Goal: Navigation & Orientation: Find specific page/section

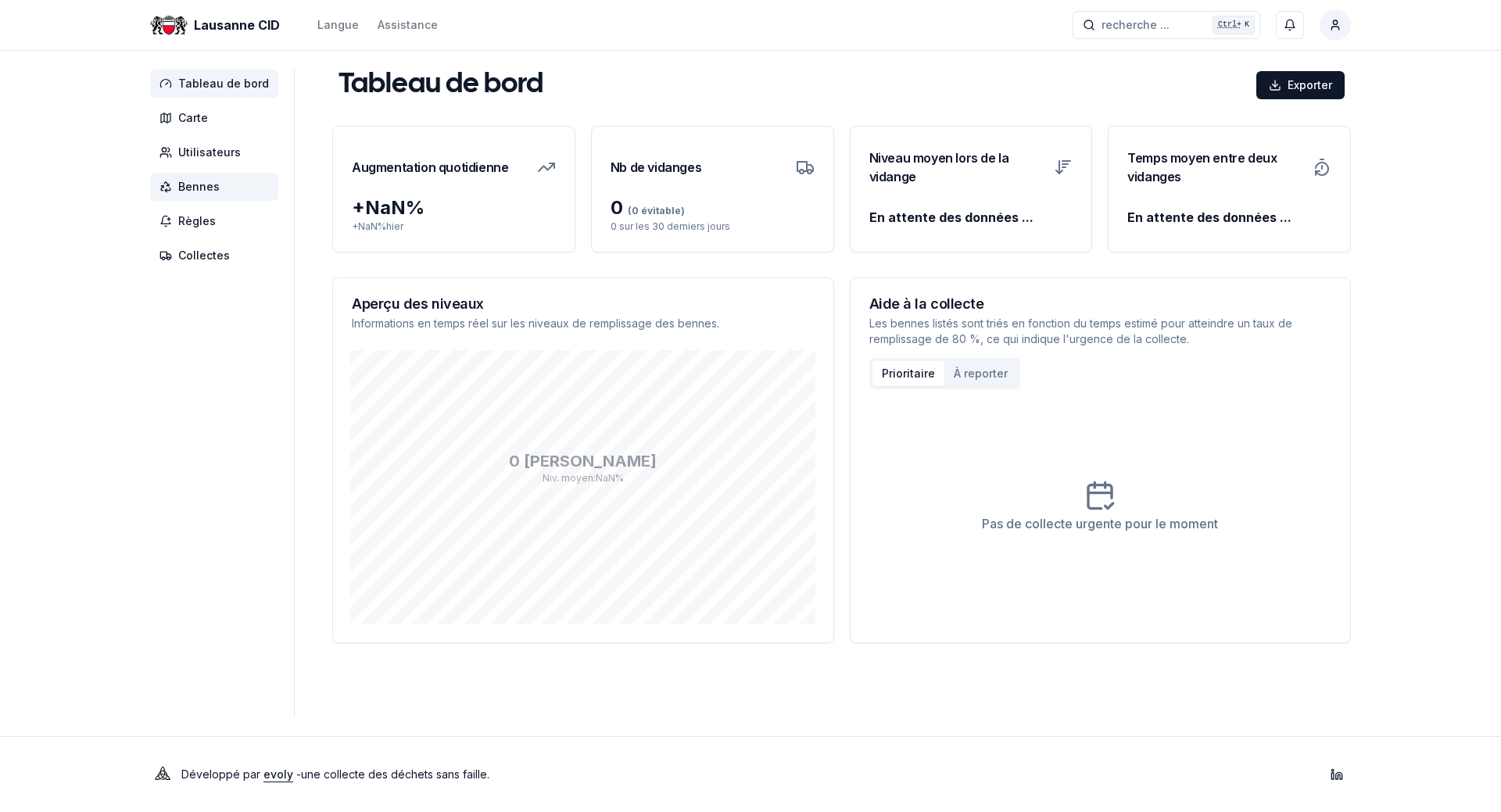
click at [204, 191] on span "Bennes" at bounding box center [199, 187] width 42 height 16
click at [225, 189] on span "Bennes" at bounding box center [214, 187] width 128 height 28
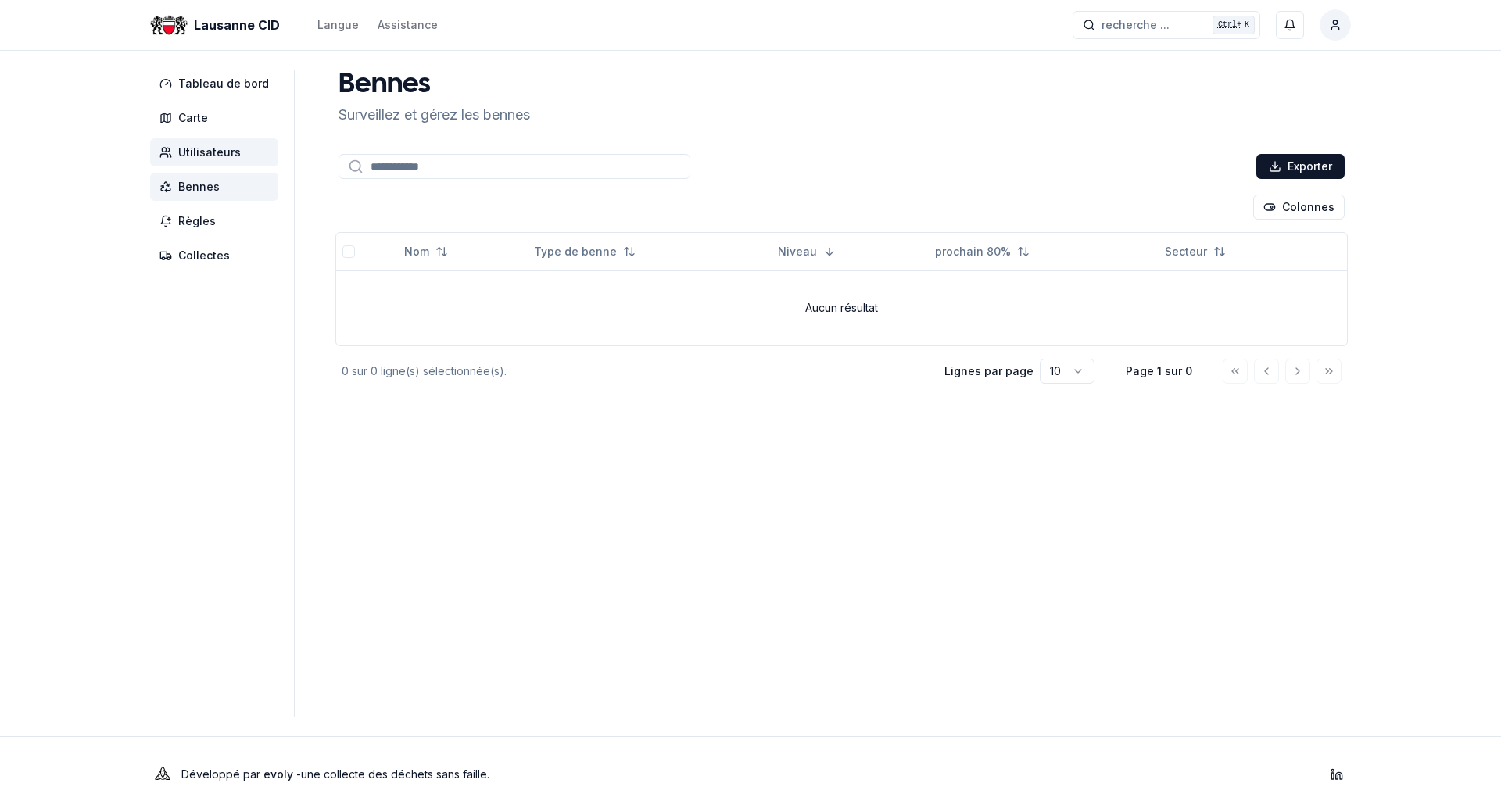
click at [209, 157] on span "Utilisateurs" at bounding box center [209, 152] width 62 height 16
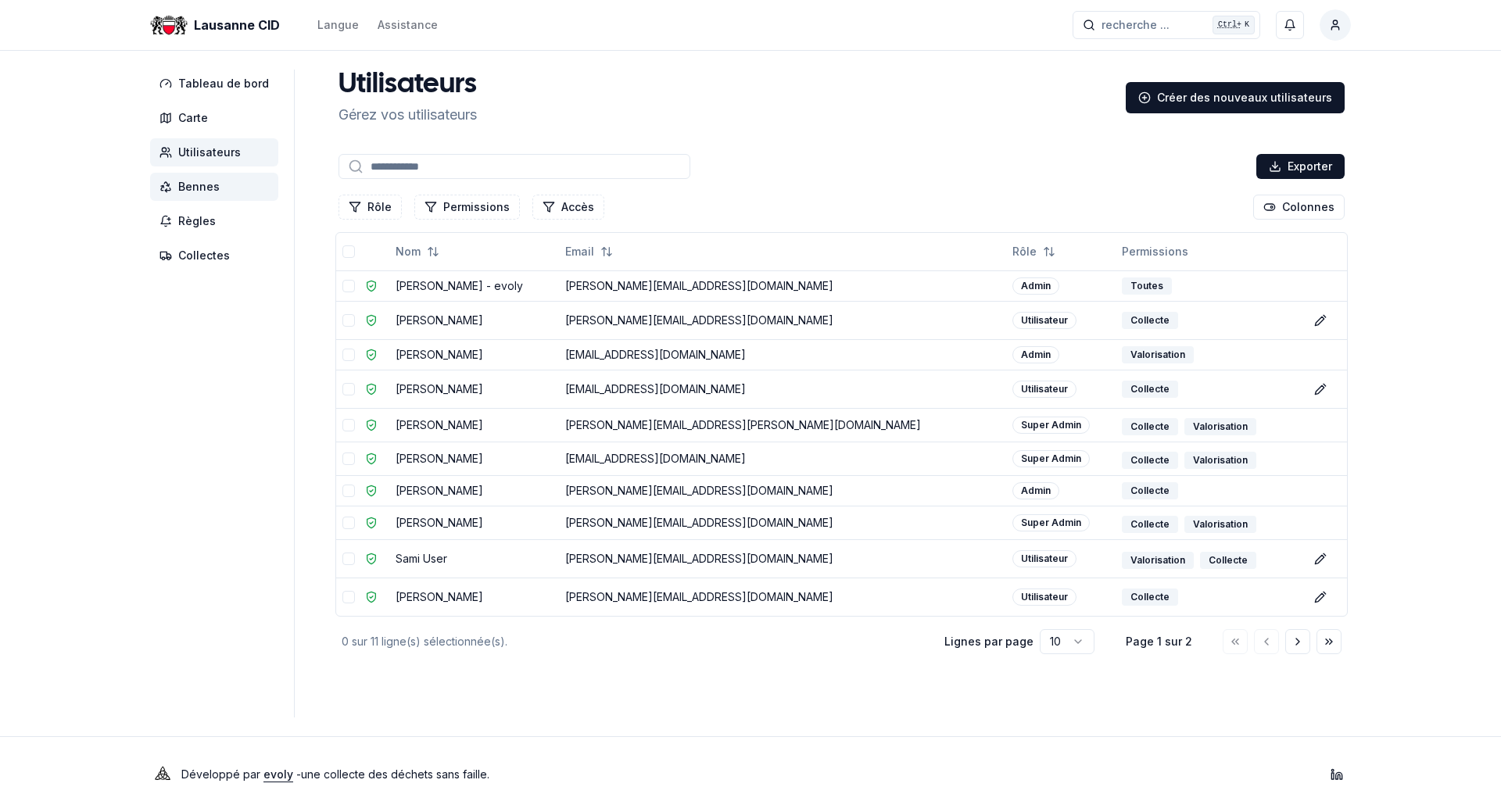
click at [208, 185] on span "Bennes" at bounding box center [199, 187] width 42 height 16
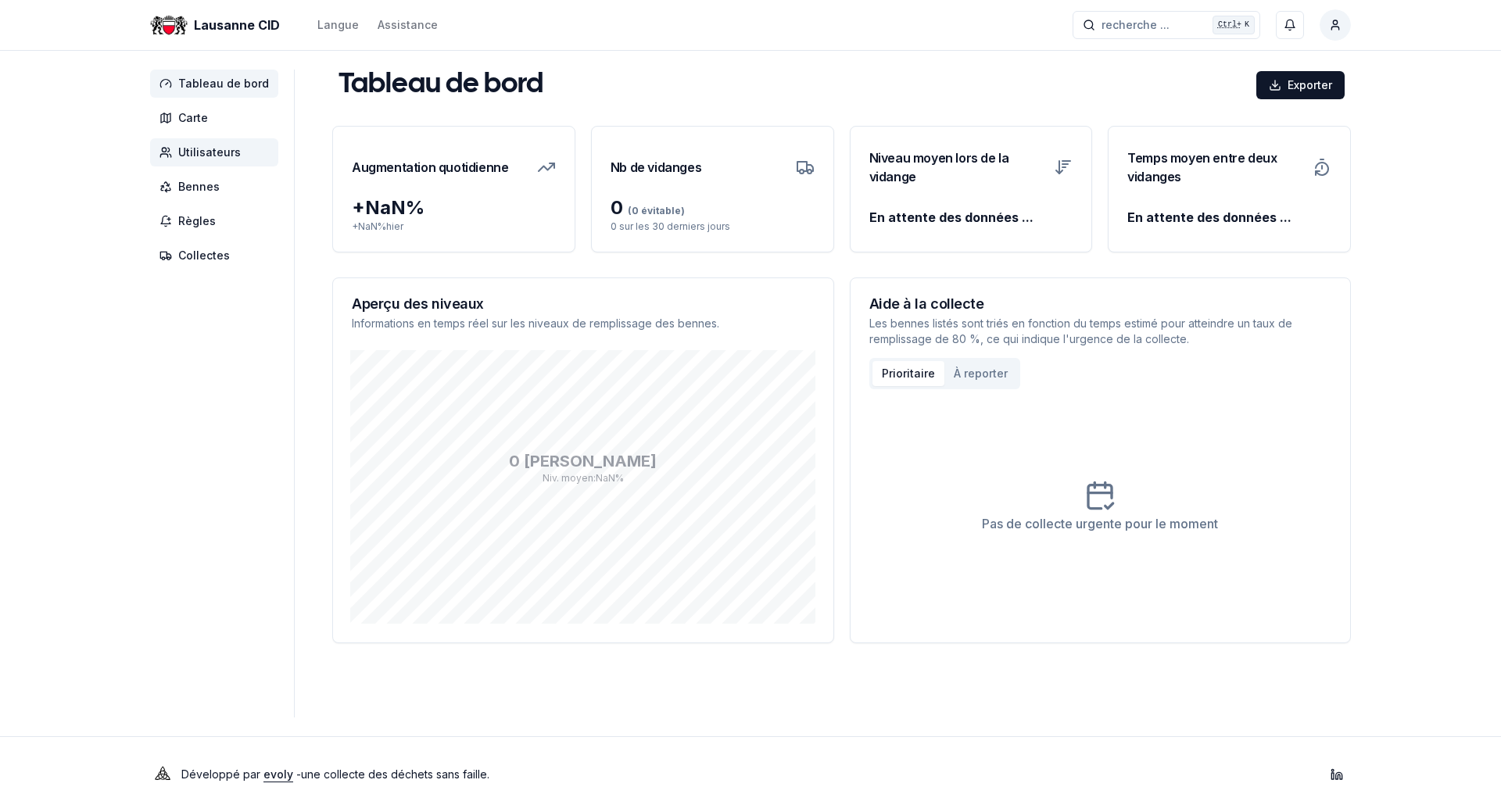
click at [191, 165] on span "Utilisateurs" at bounding box center [214, 153] width 128 height 28
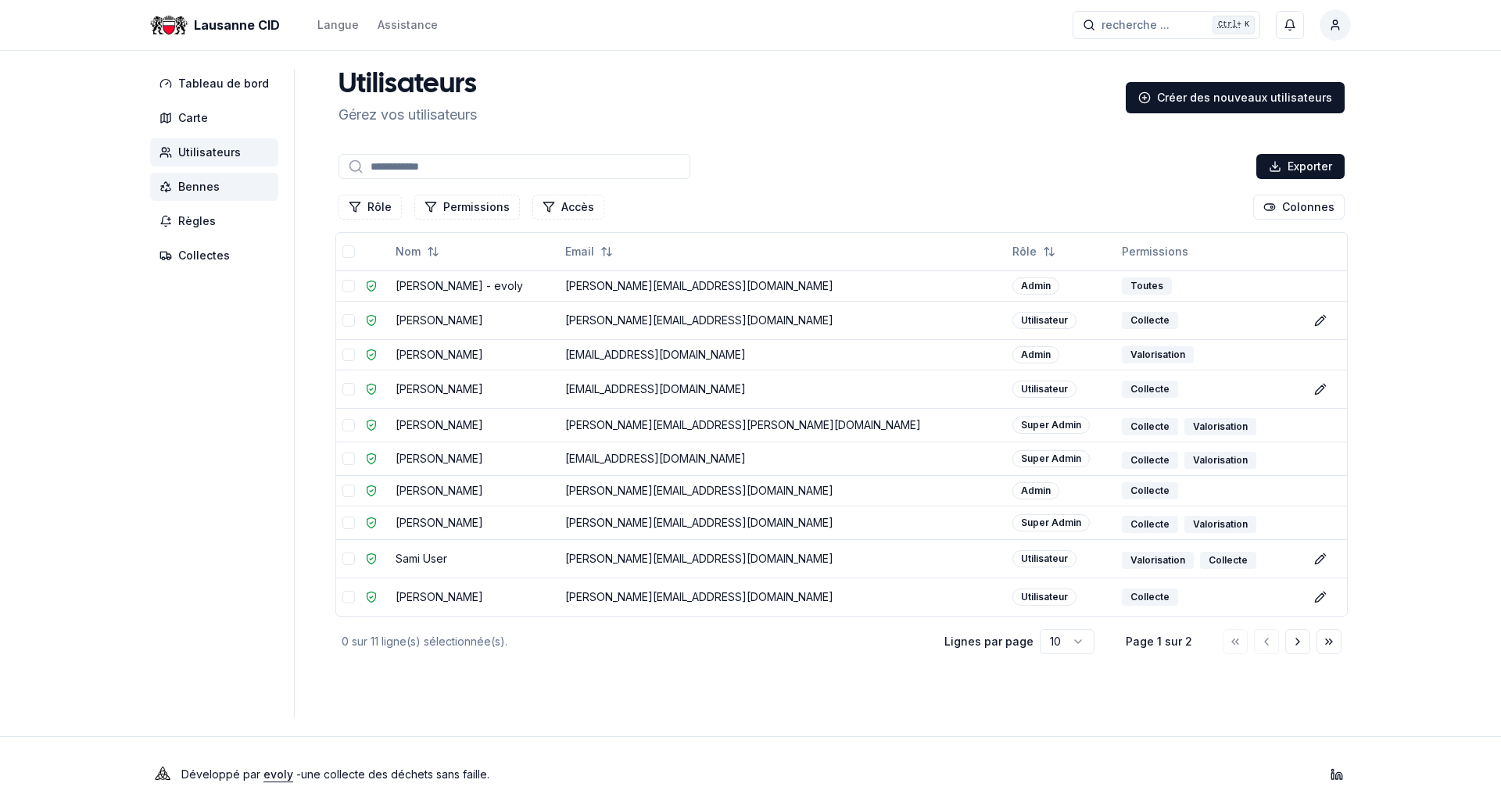
click at [208, 189] on span "Bennes" at bounding box center [199, 187] width 42 height 16
